Goal: Task Accomplishment & Management: Use online tool/utility

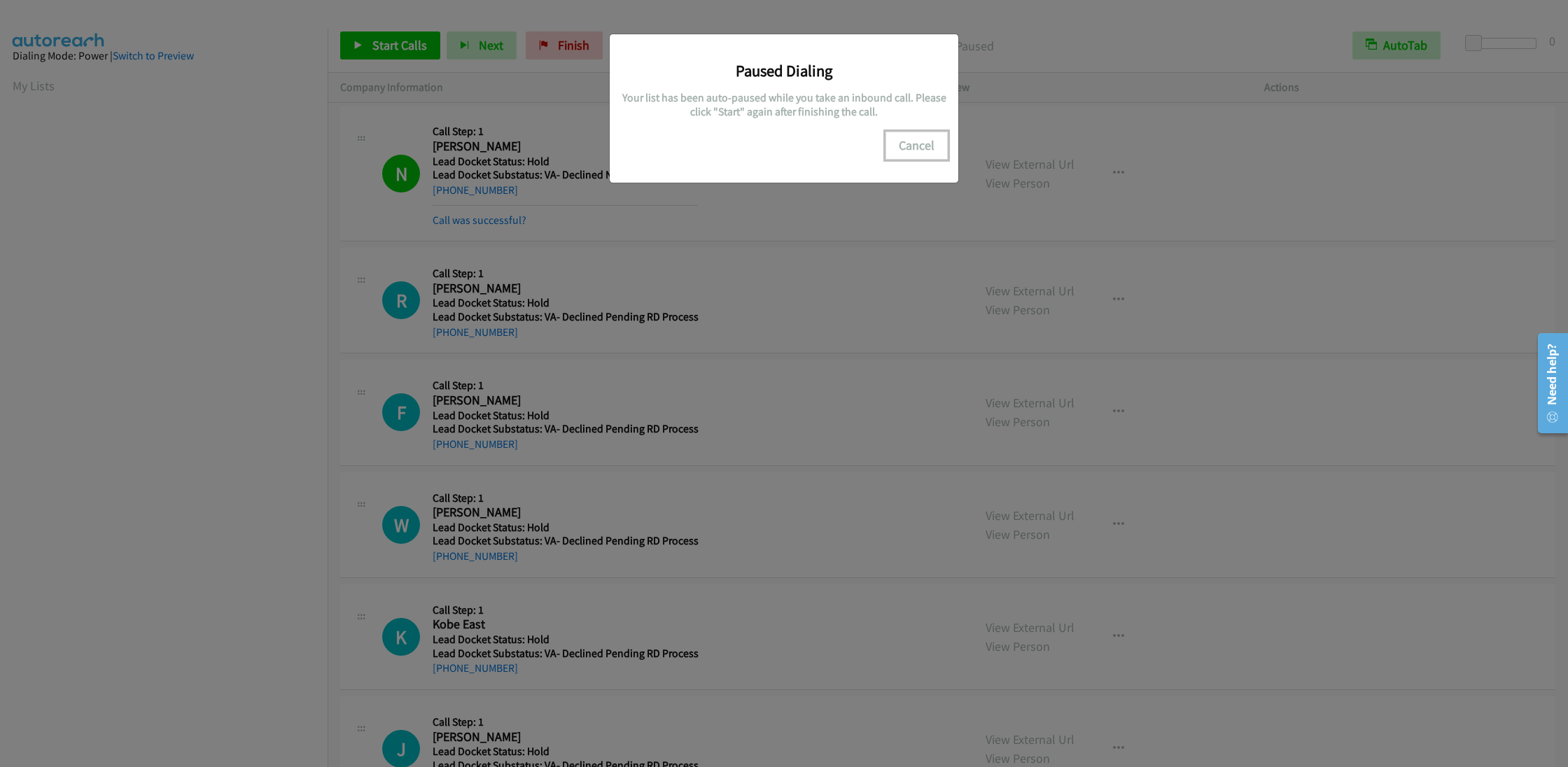
click at [915, 148] on button "Cancel" at bounding box center [916, 145] width 62 height 27
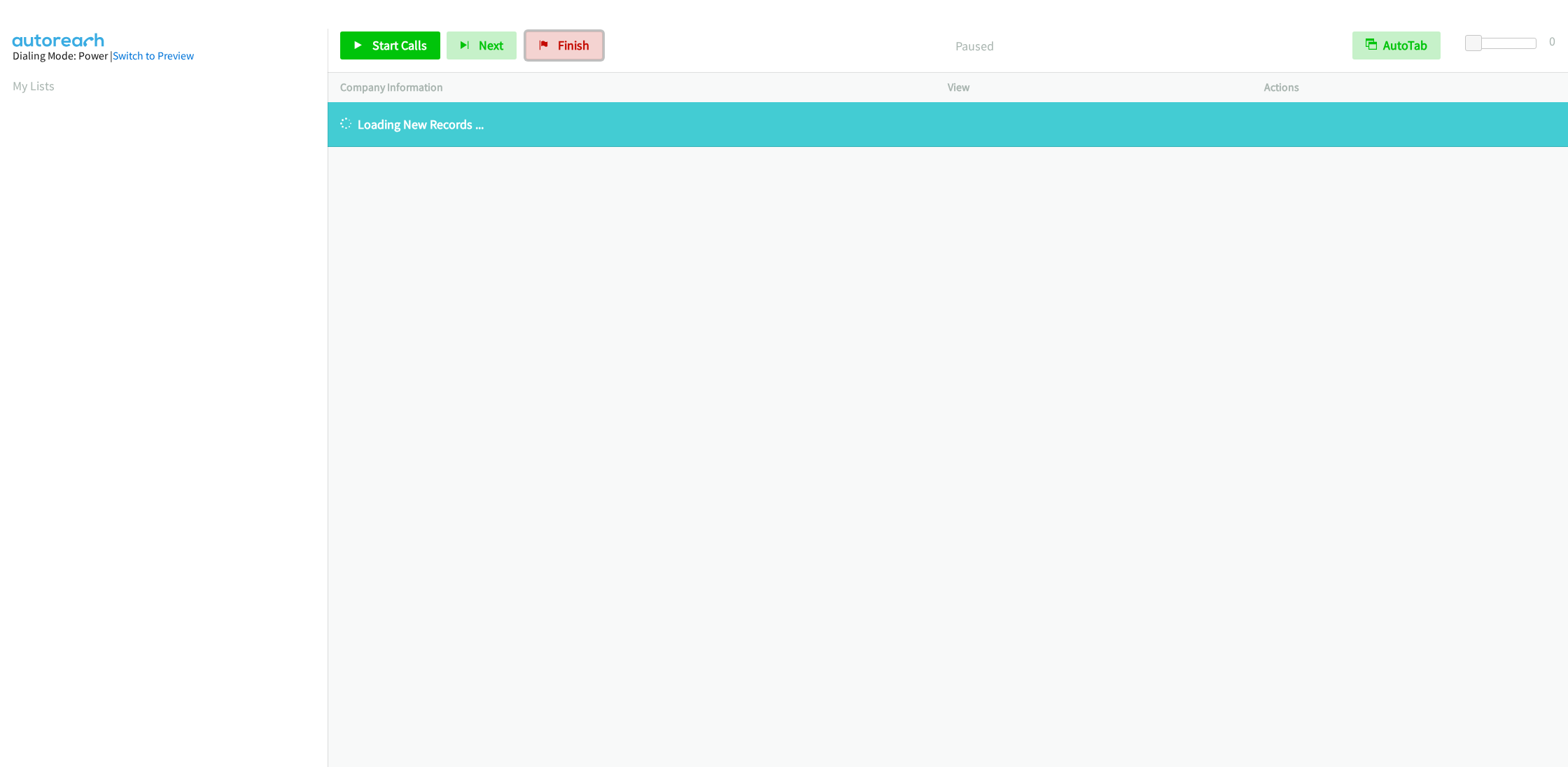
drag, startPoint x: 562, startPoint y: 54, endPoint x: 840, endPoint y: 49, distance: 278.0
click at [562, 54] on link "Finish" at bounding box center [564, 45] width 77 height 27
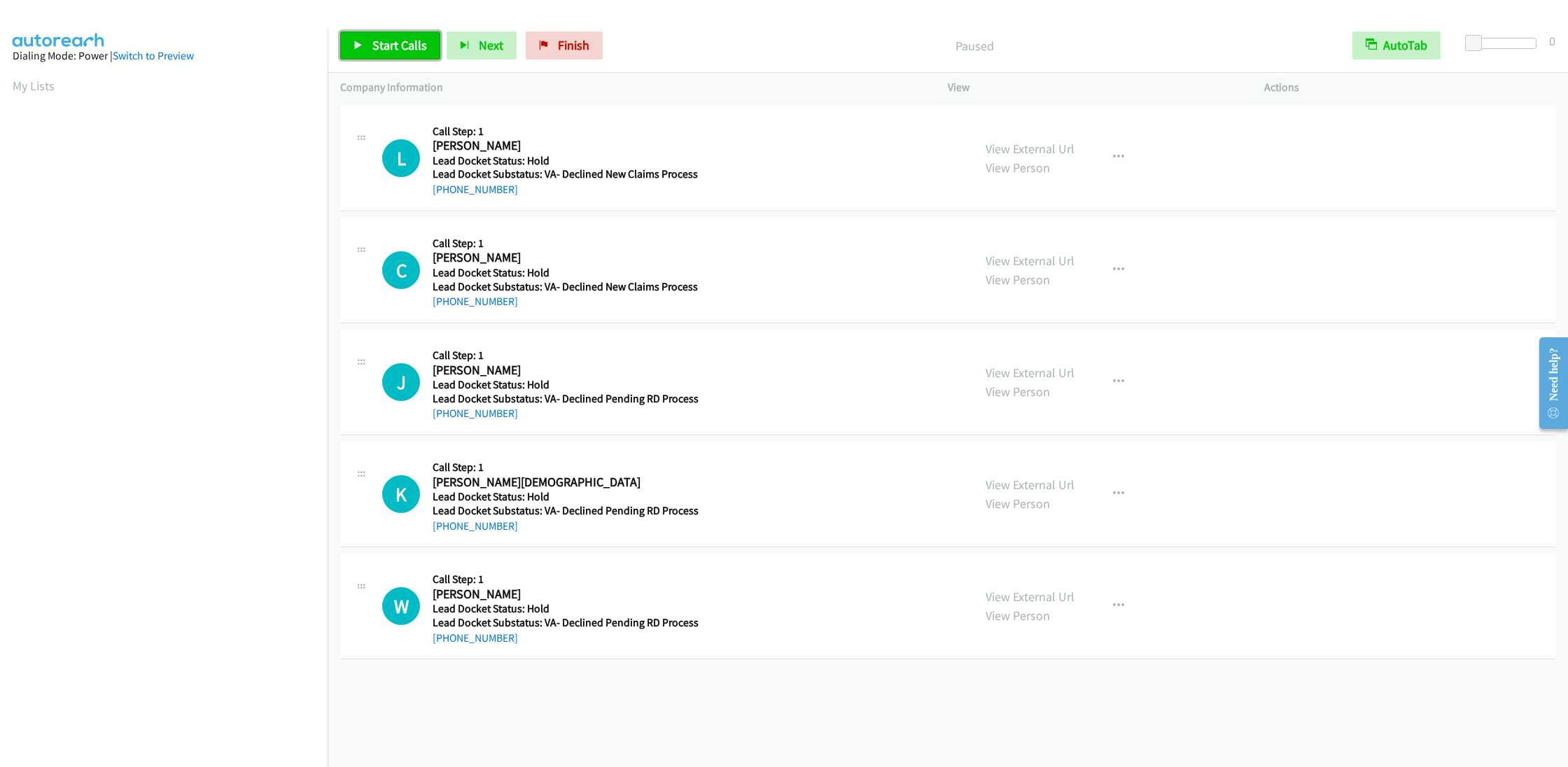
click at [409, 49] on span "Start Calls" at bounding box center [400, 45] width 55 height 16
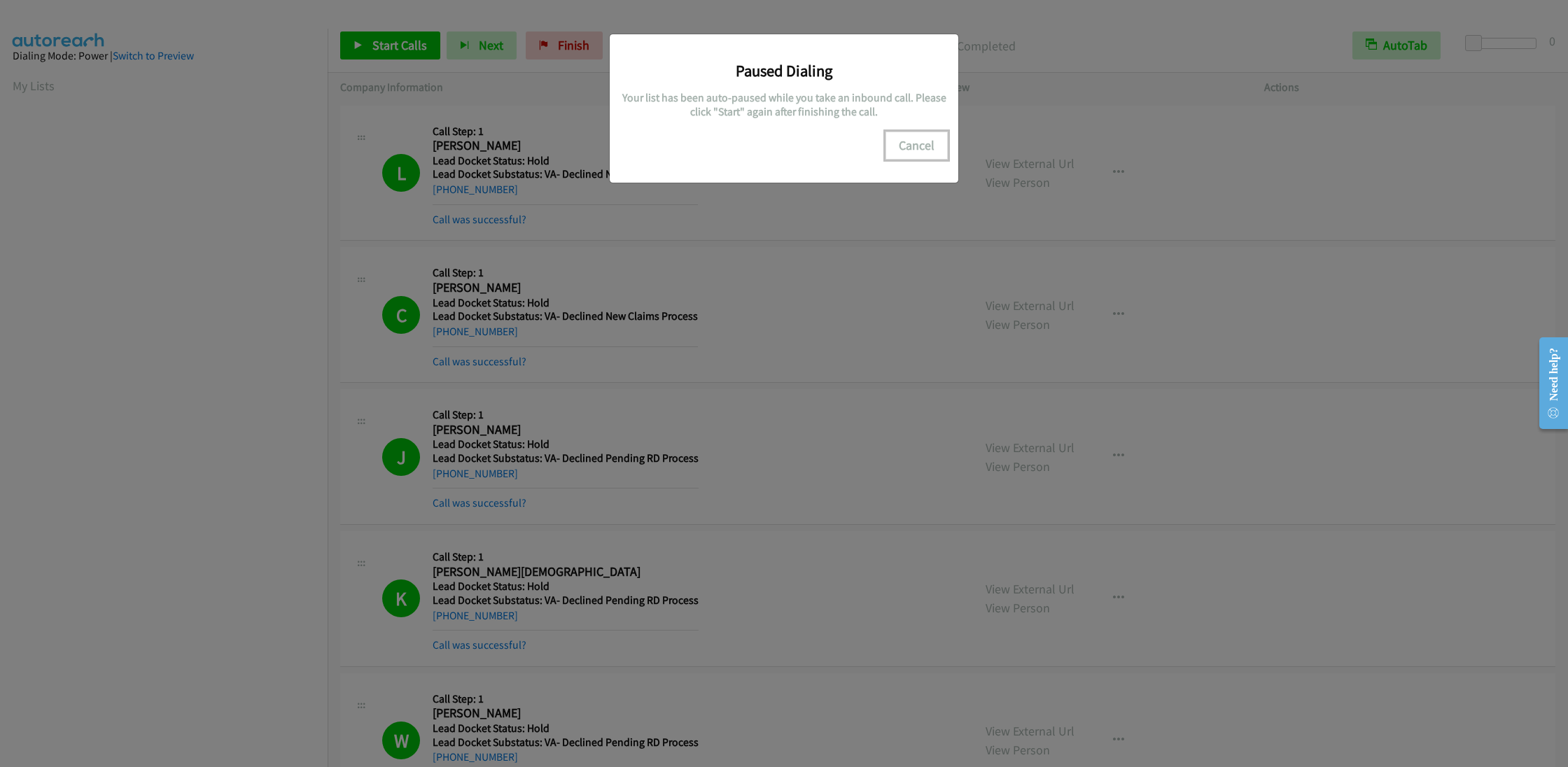
click at [913, 137] on button "Cancel" at bounding box center [916, 145] width 62 height 27
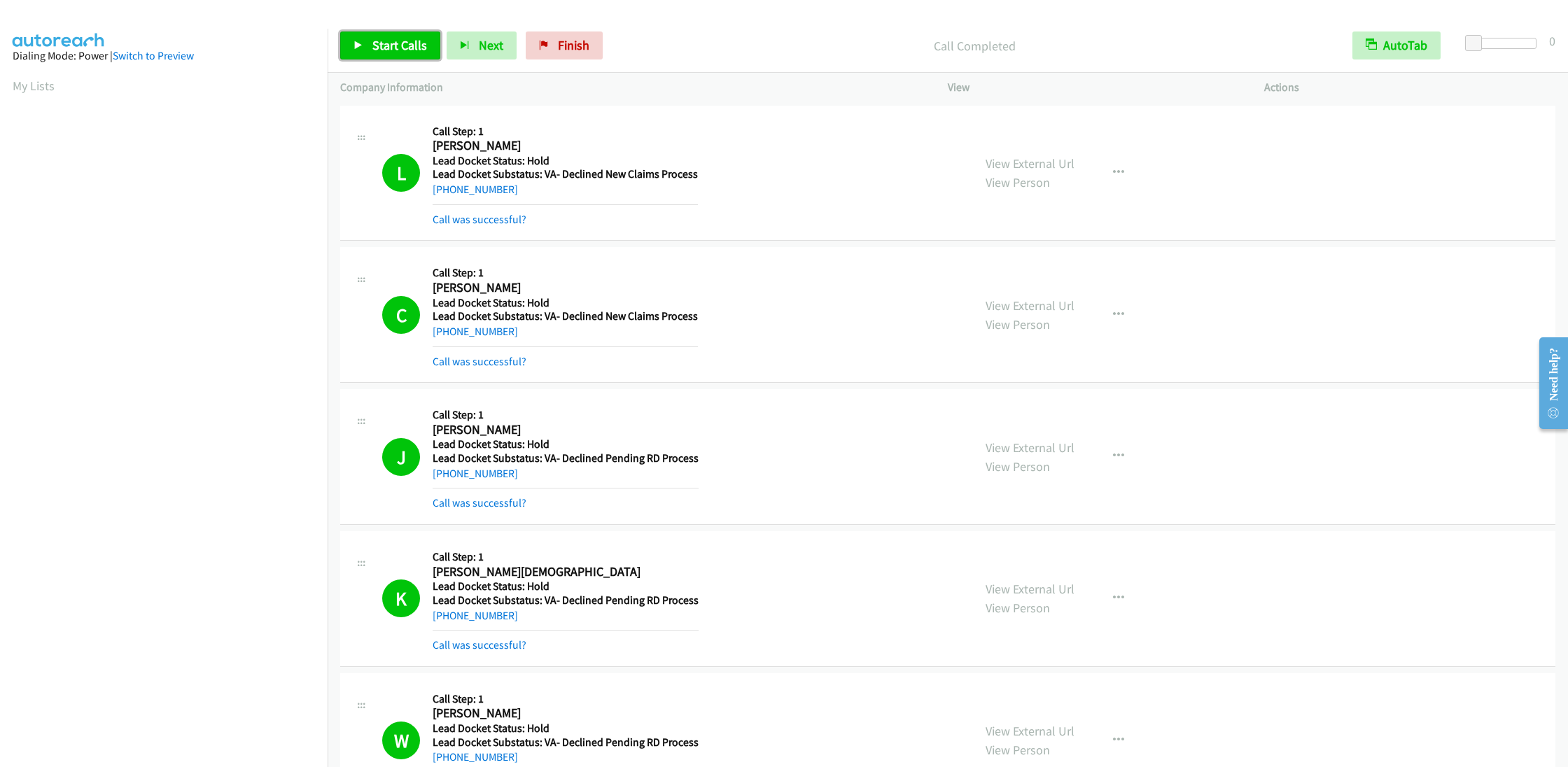
click at [388, 45] on span "Start Calls" at bounding box center [400, 45] width 55 height 16
click at [366, 42] on link "Pause" at bounding box center [378, 45] width 77 height 27
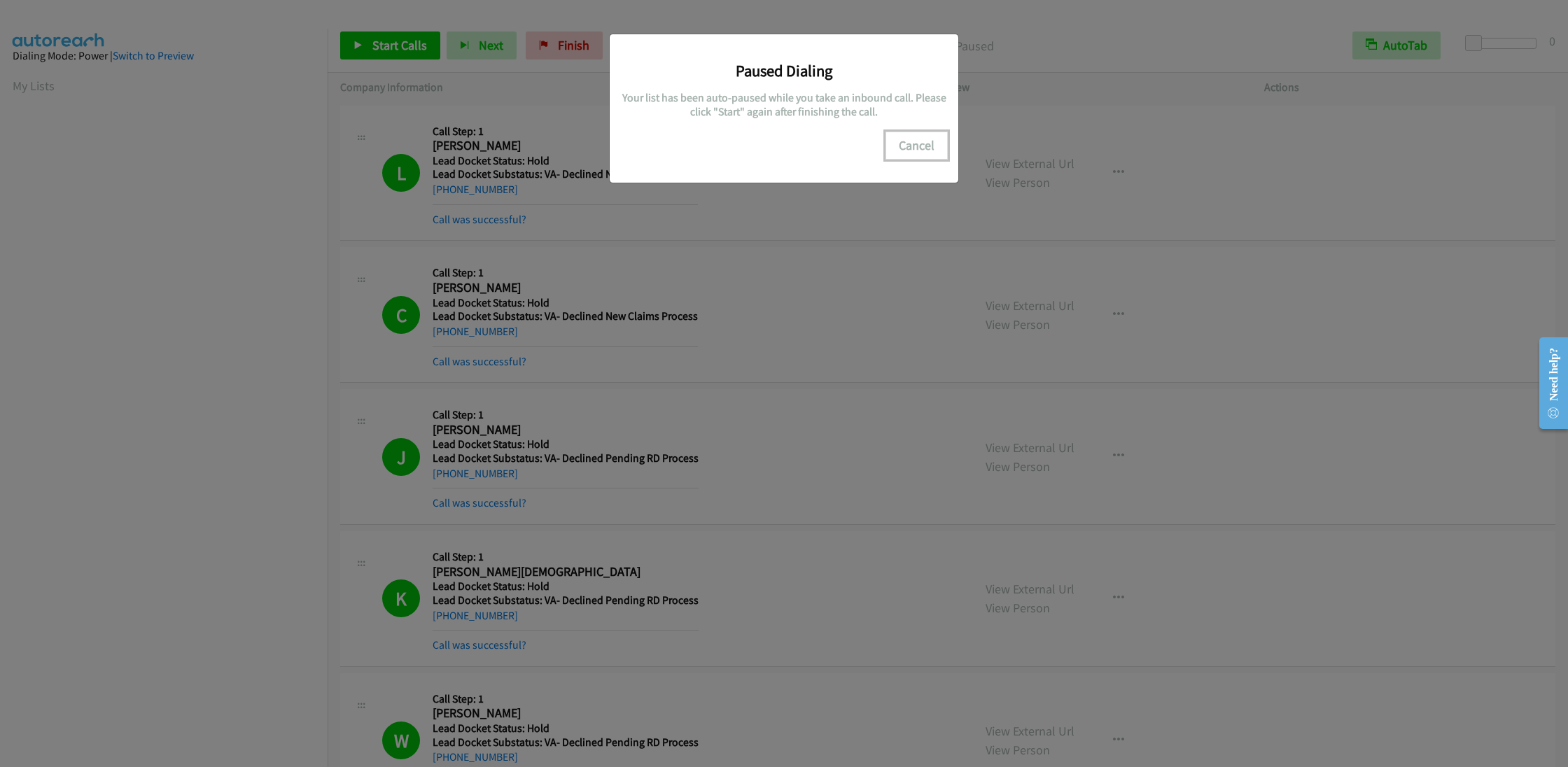
click at [914, 144] on button "Cancel" at bounding box center [916, 145] width 62 height 27
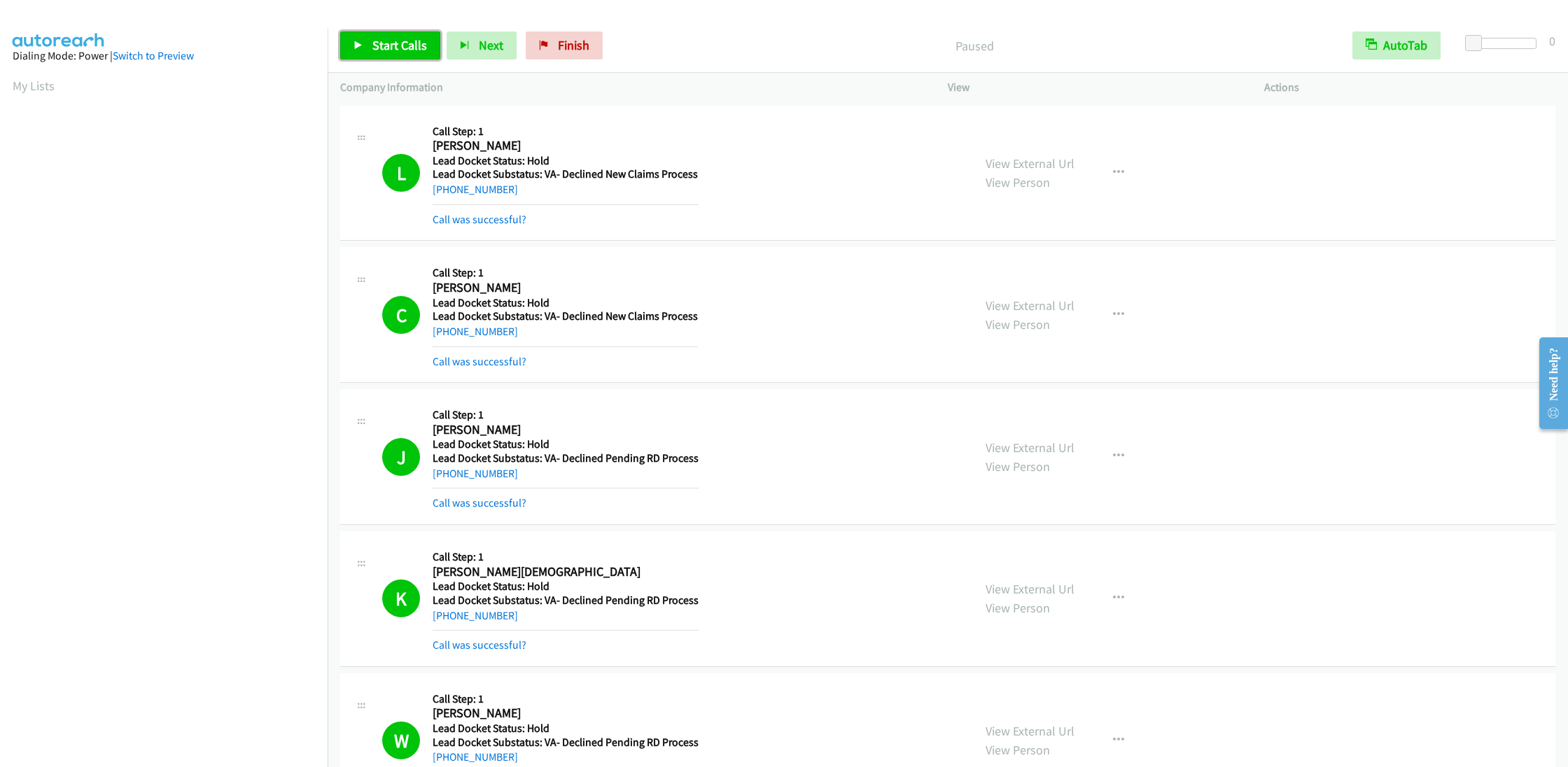
click at [395, 33] on link "Start Calls" at bounding box center [390, 45] width 100 height 27
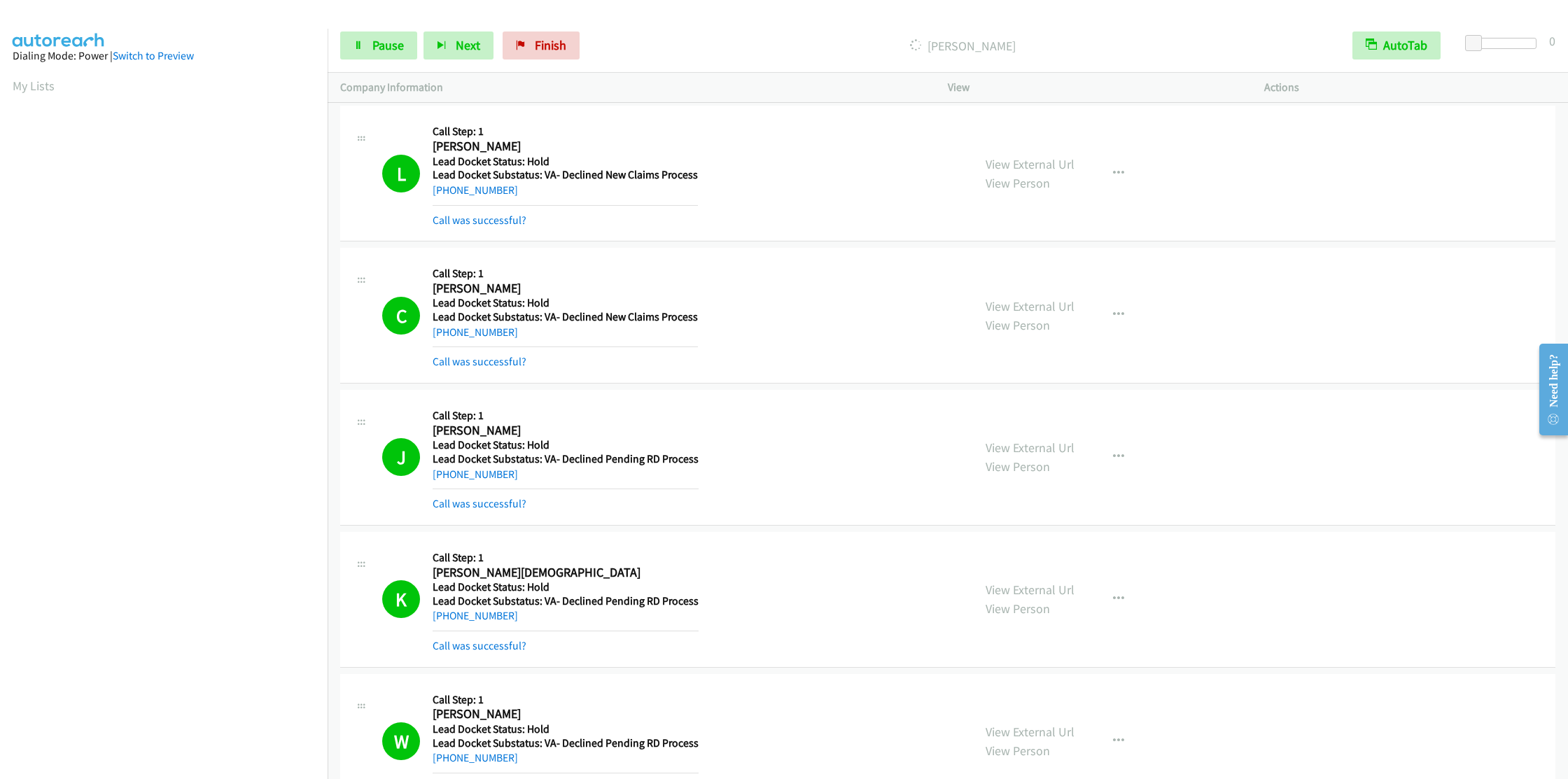
click at [396, 28] on div "Start Calls Pause Next Finish Dialing Preston G AutoTab AutoTab 0" at bounding box center [947, 45] width 1240 height 54
click at [384, 47] on span "Pause" at bounding box center [388, 45] width 31 height 16
